Goal: Task Accomplishment & Management: Manage account settings

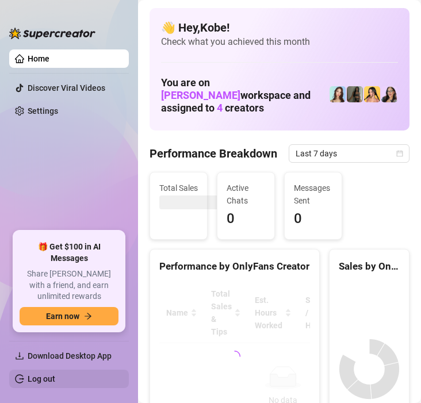
click at [55, 374] on link "Log out" at bounding box center [42, 378] width 28 height 9
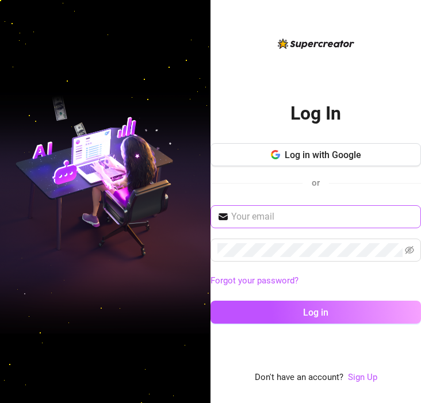
click at [290, 224] on span at bounding box center [315, 216] width 210 height 23
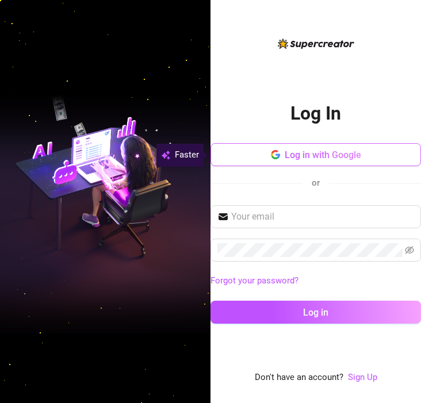
click at [285, 160] on span "Log in with Google" at bounding box center [323, 155] width 76 height 11
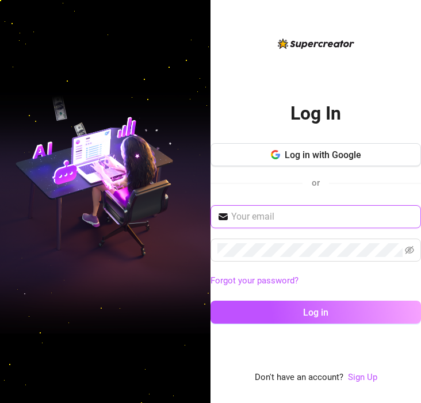
click at [252, 212] on input "text" at bounding box center [322, 217] width 183 height 14
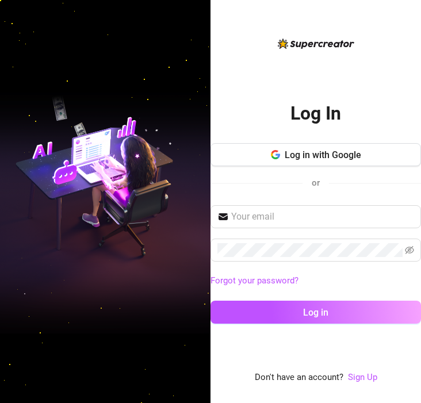
click at [292, 202] on div "Log in with Google or" at bounding box center [315, 174] width 210 height 62
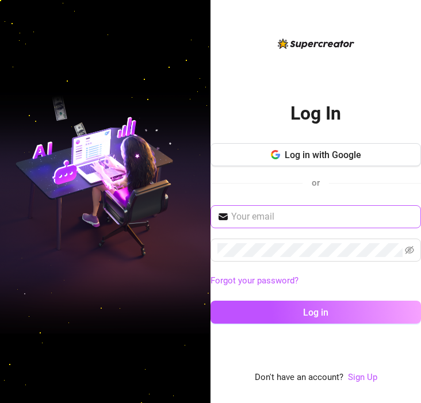
click at [292, 209] on span at bounding box center [315, 216] width 210 height 23
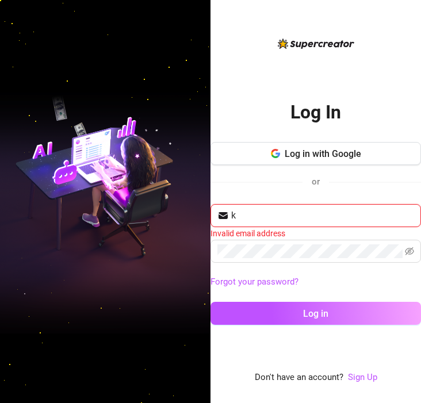
type input "[EMAIL_ADDRESS][DOMAIN_NAME]"
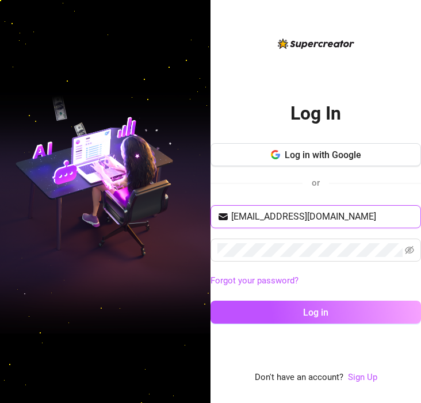
click at [210, 301] on button "Log in" at bounding box center [315, 312] width 210 height 23
